Goal: Information Seeking & Learning: Learn about a topic

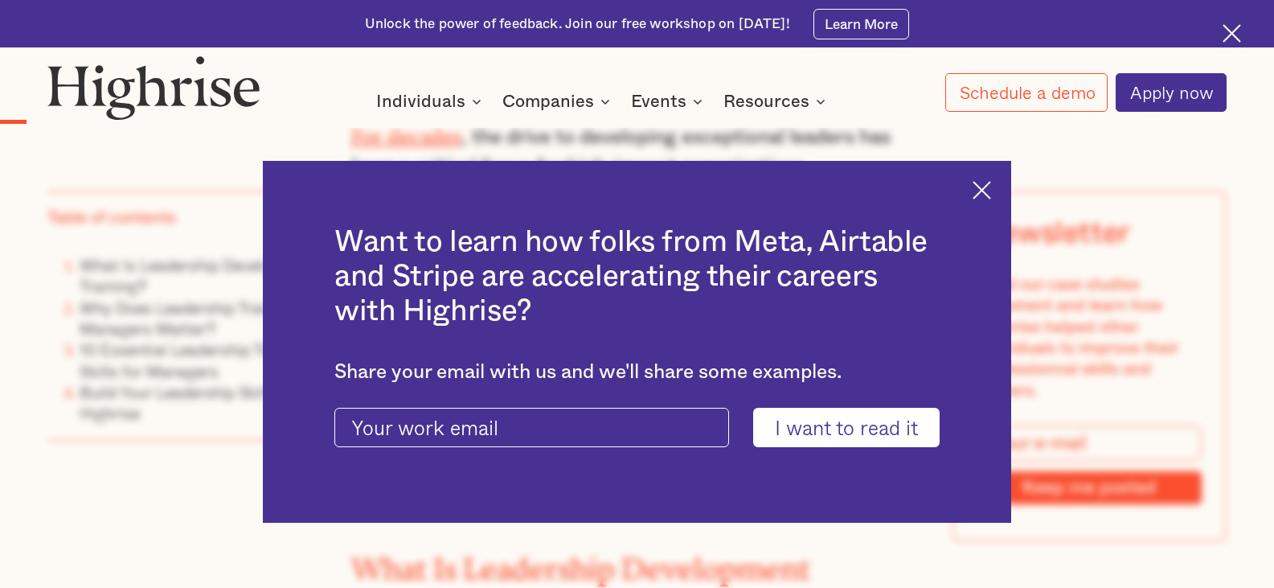
scroll to position [1296, 0]
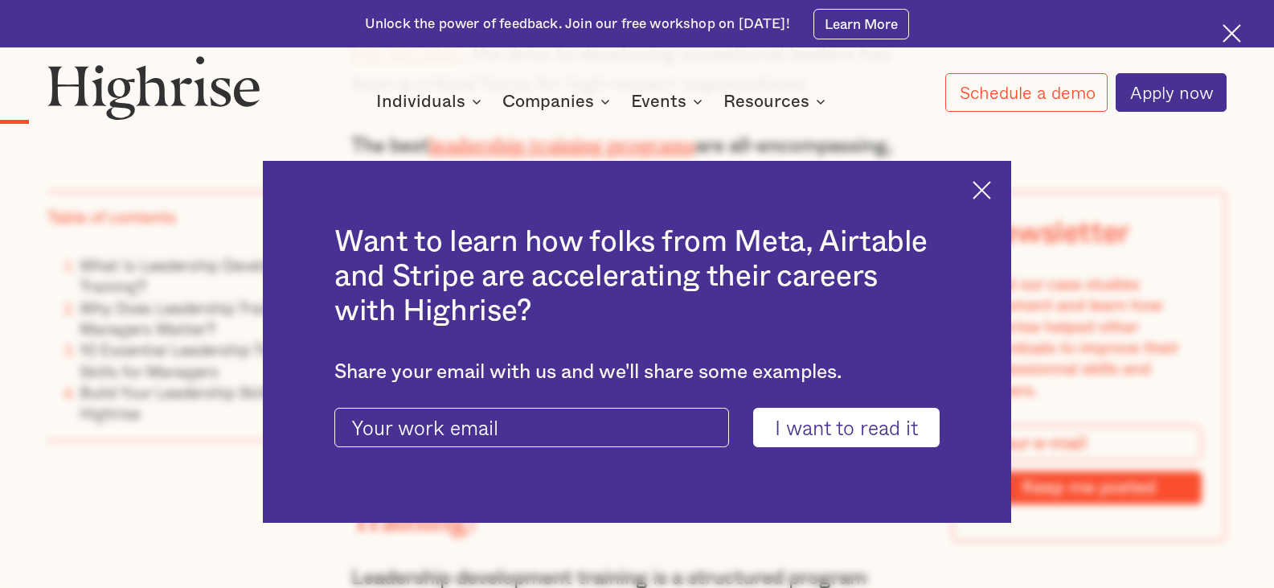
click at [1003, 198] on div "Want to learn how folks from Meta, Airtable and Stripe are accelerating their c…" at bounding box center [637, 342] width 749 height 363
click at [991, 187] on img at bounding box center [982, 190] width 18 height 18
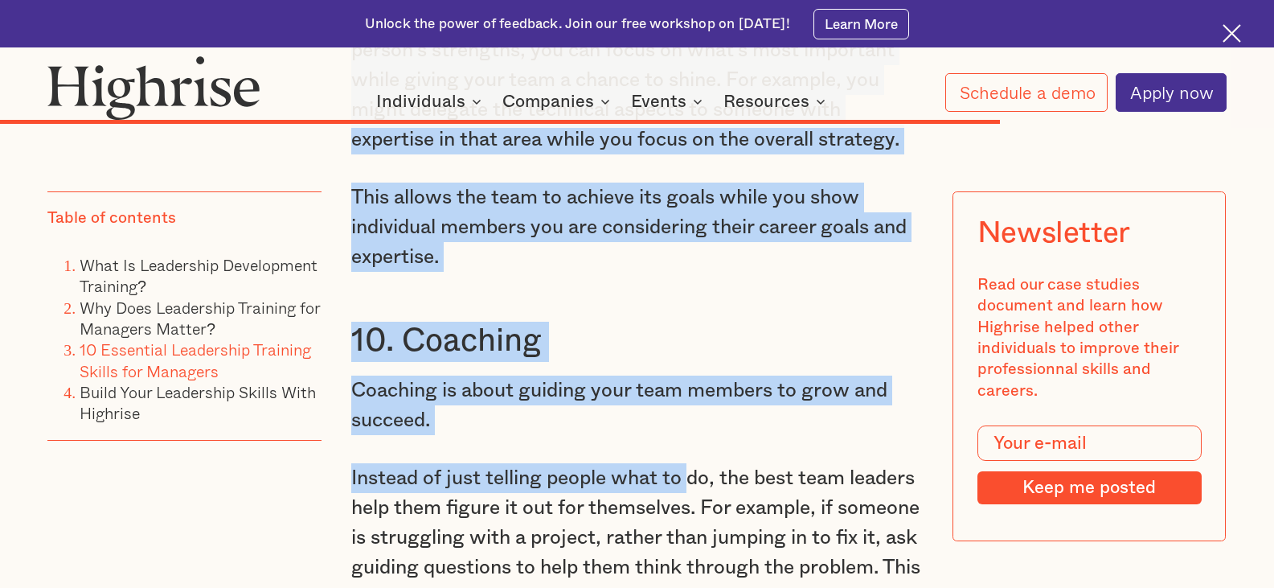
scroll to position [10798, 0]
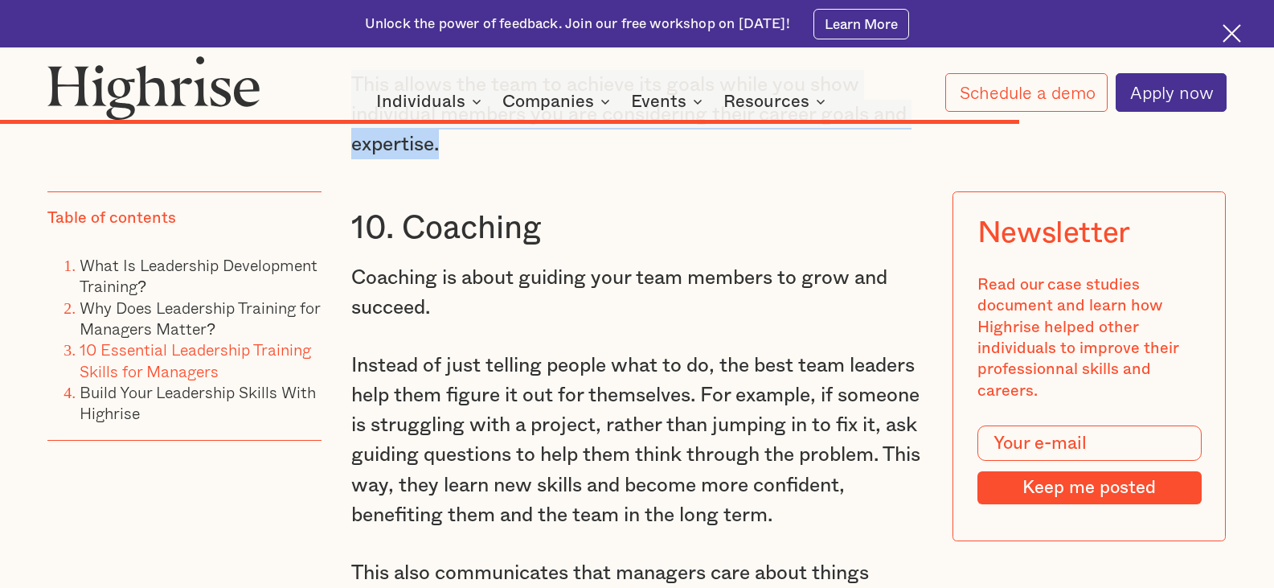
drag, startPoint x: 385, startPoint y: 143, endPoint x: 695, endPoint y: 308, distance: 350.7
copy div "Delegating Delegation is essential to getting things done efficiently. Let’s sa…"
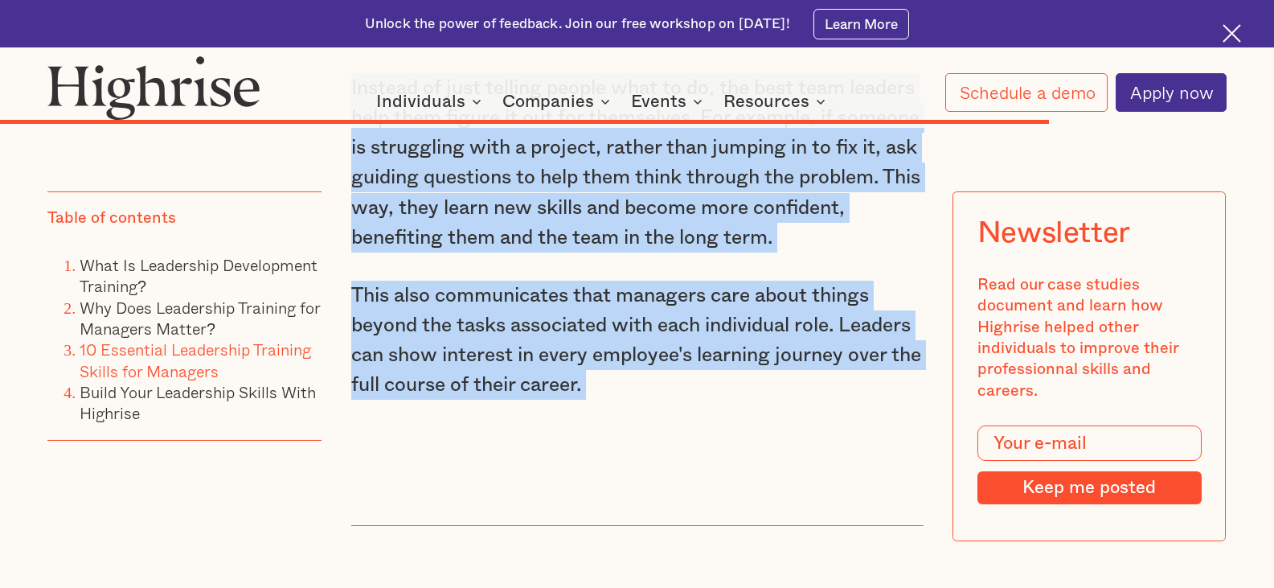
scroll to position [11127, 0]
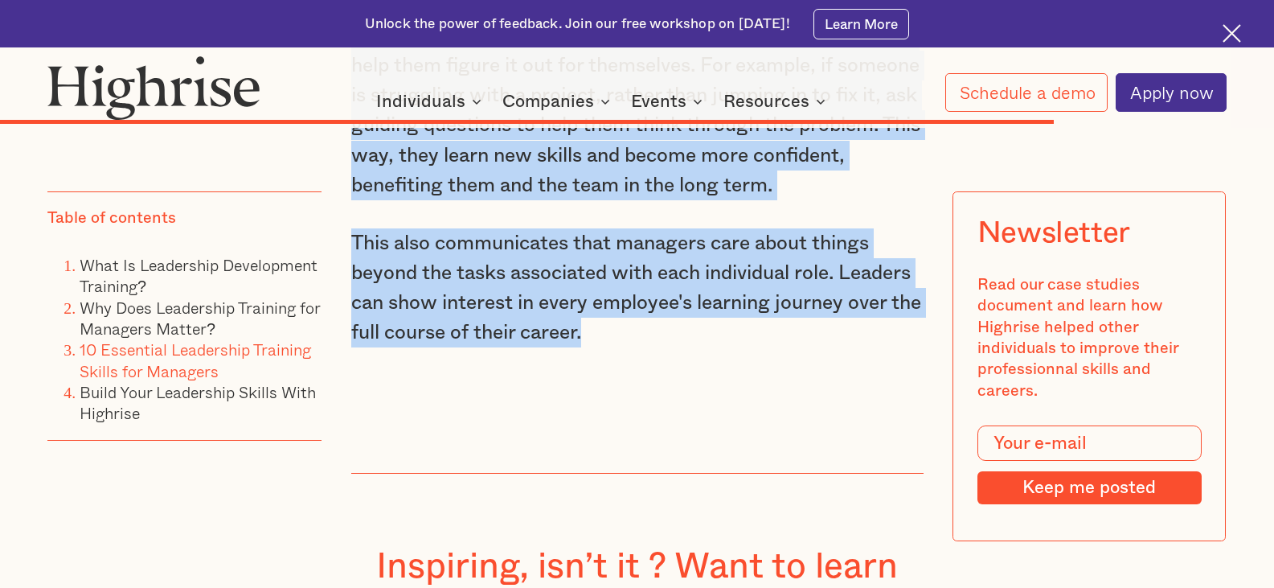
drag, startPoint x: 353, startPoint y: 274, endPoint x: 631, endPoint y: 454, distance: 331.4
copy div "10. Coaching Coaching is about guiding your team members to grow and succeed. I…"
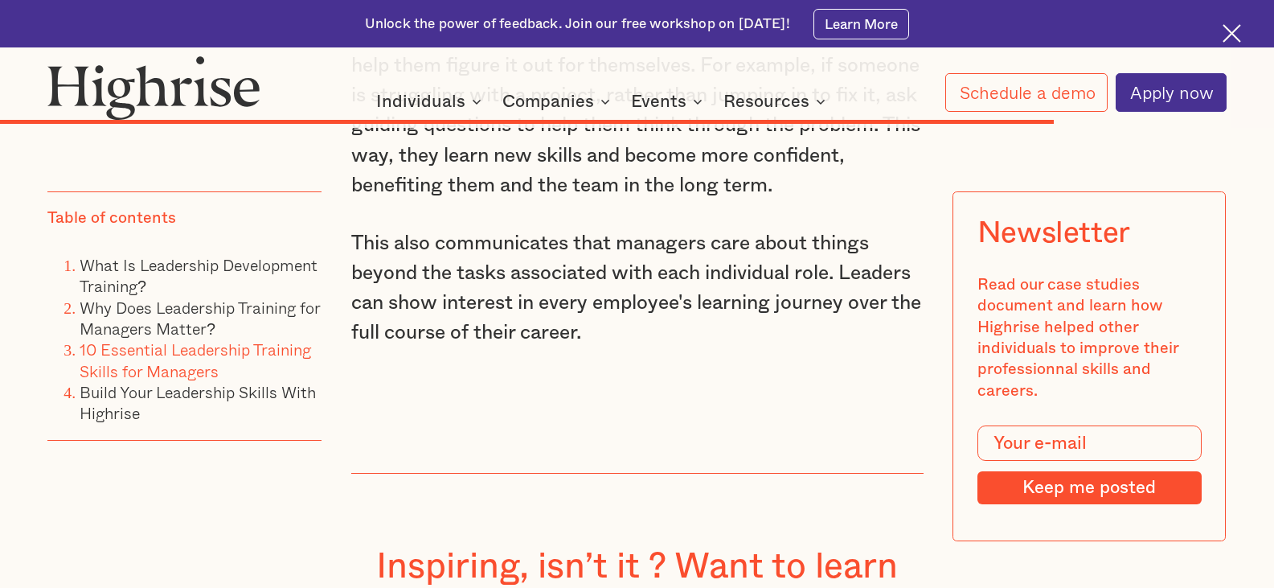
click at [662, 405] on p "‍" at bounding box center [637, 390] width 572 height 30
